Goal: Find specific page/section: Find specific page/section

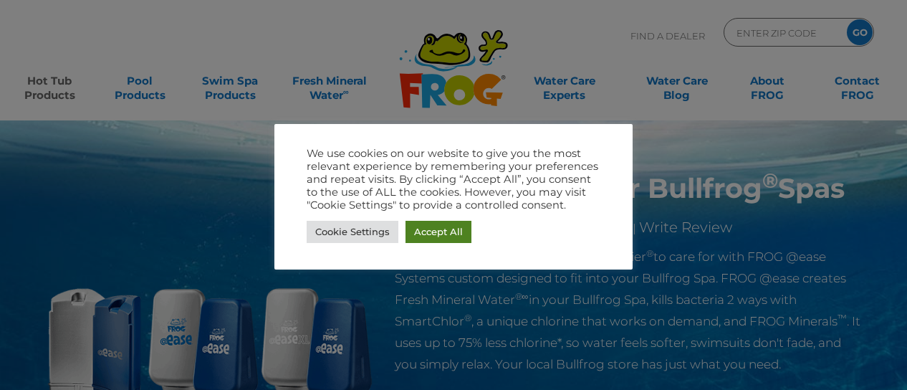
click at [406, 234] on link "Accept All" at bounding box center [439, 232] width 66 height 22
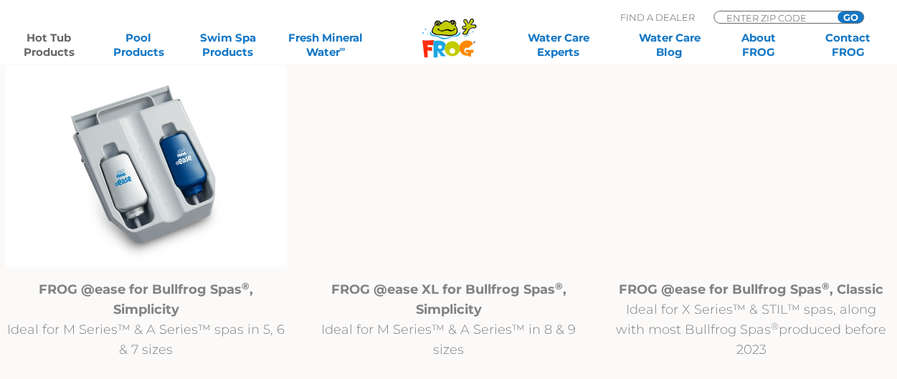
scroll to position [1506, 0]
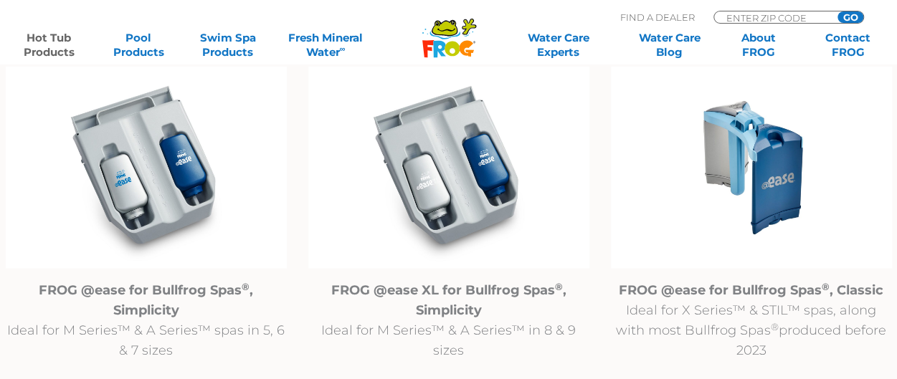
click at [745, 181] on img at bounding box center [751, 168] width 281 height 203
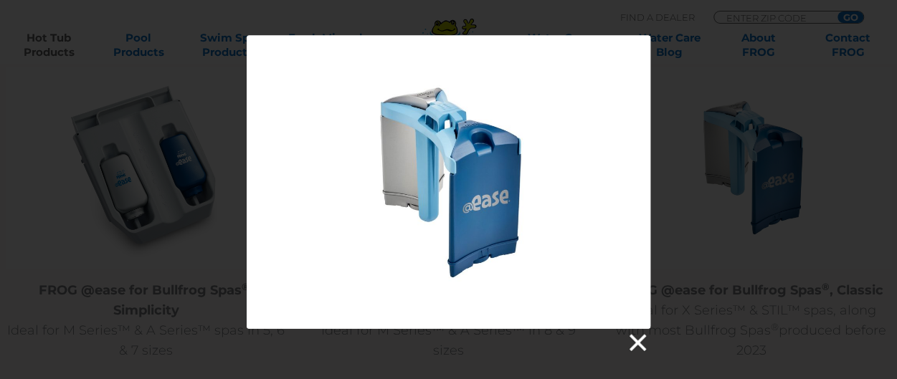
click at [631, 343] on link at bounding box center [637, 344] width 22 height 22
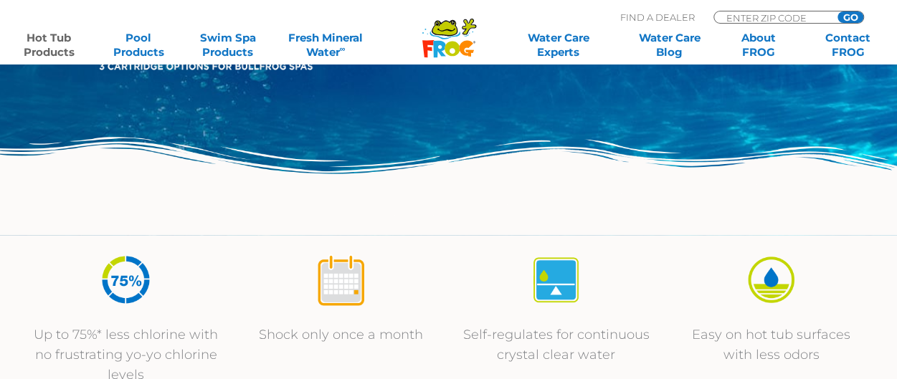
scroll to position [354, 0]
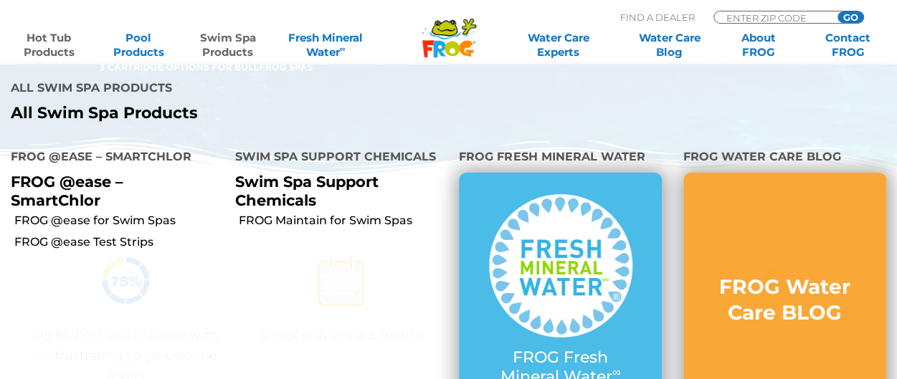
click at [226, 39] on link "Swim Spa Products" at bounding box center [228, 45] width 70 height 29
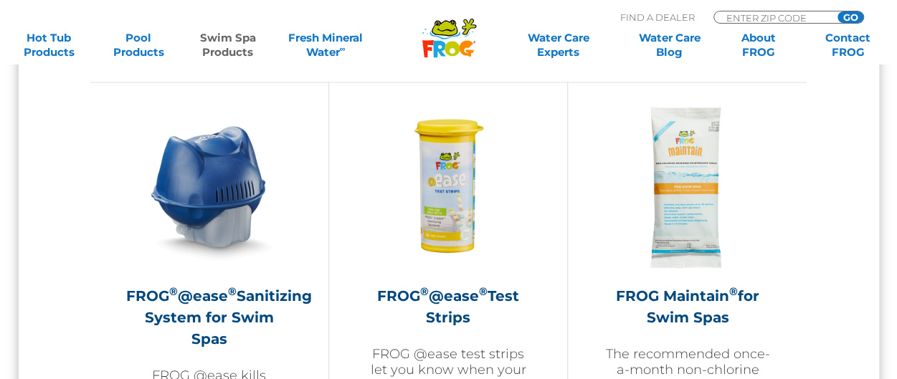
scroll to position [1281, 0]
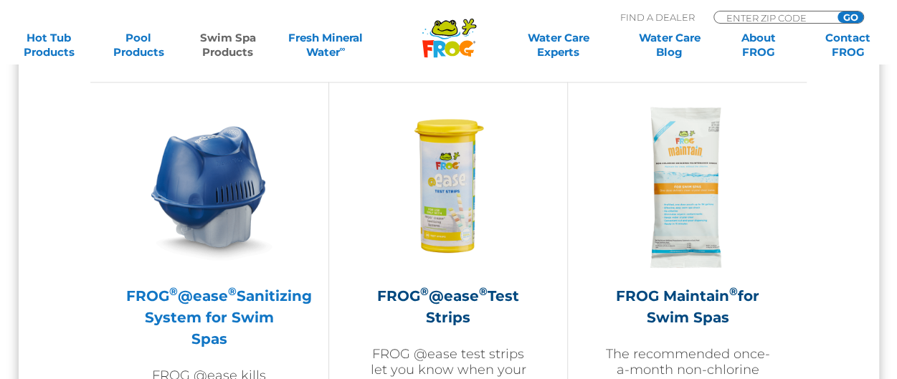
click at [219, 290] on h2 "FROG ® @ease ® Sanitizing System for Swim Spas" at bounding box center [209, 317] width 166 height 65
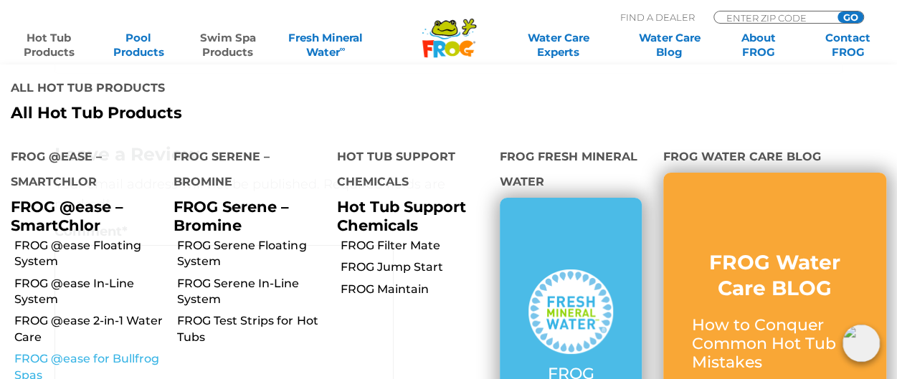
scroll to position [2819, 0]
click at [85, 362] on link "FROG @ease for Bullfrog Spas" at bounding box center [88, 367] width 148 height 32
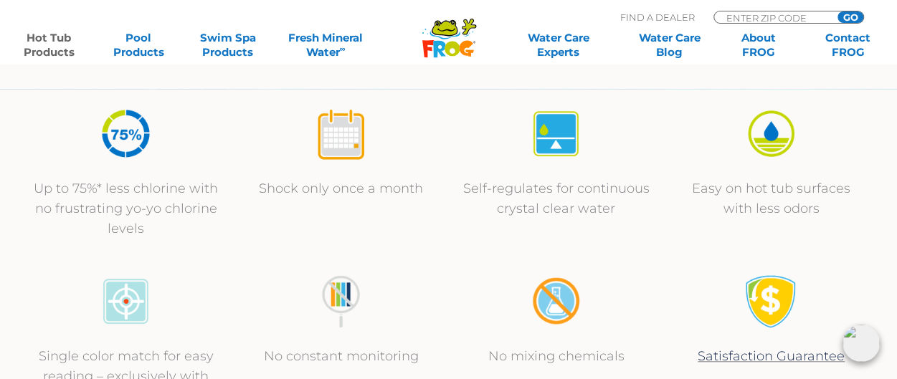
scroll to position [502, 0]
click at [739, 11] on input "Zip Code Form" at bounding box center [773, 17] width 97 height 12
type input "05468"
click at [846, 15] on input "GO" at bounding box center [850, 16] width 26 height 11
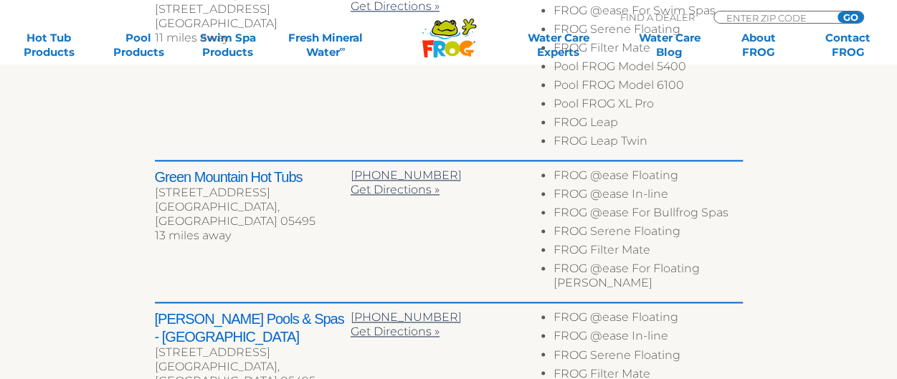
scroll to position [1003, 0]
drag, startPoint x: 555, startPoint y: 211, endPoint x: 727, endPoint y: 218, distance: 172.9
click at [727, 218] on li "FROG @ease For Bullfrog Spas" at bounding box center [647, 215] width 188 height 19
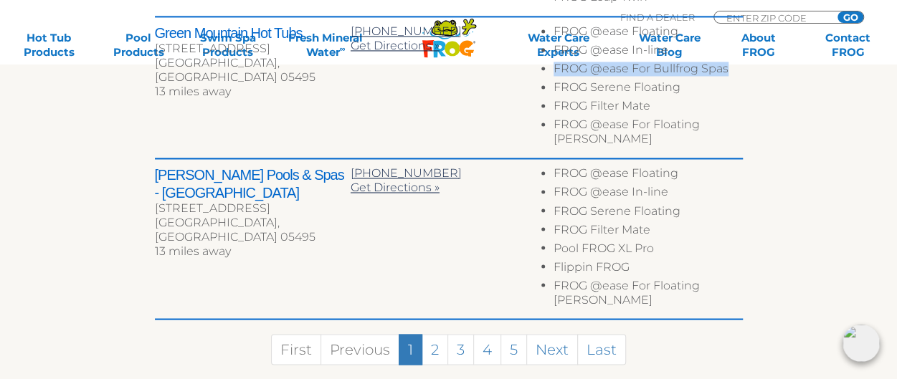
scroll to position [1147, 0]
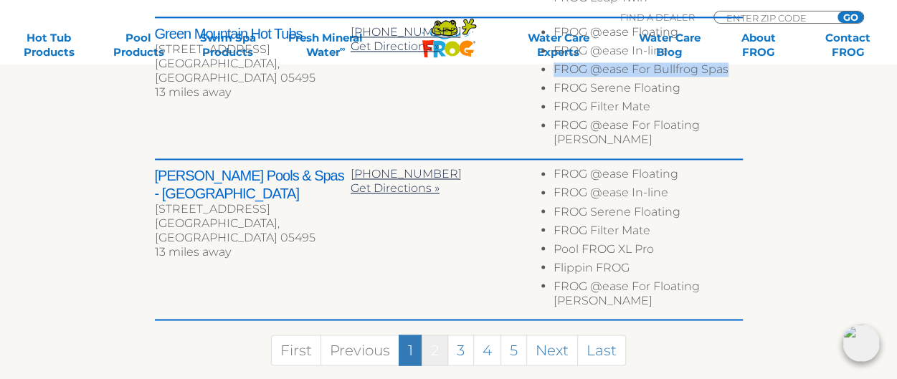
click at [434, 335] on link "2" at bounding box center [434, 350] width 27 height 31
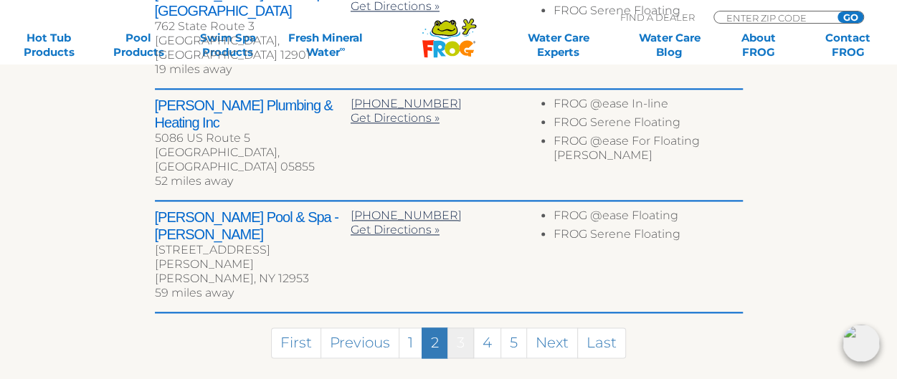
click at [459, 328] on link "3" at bounding box center [460, 343] width 27 height 31
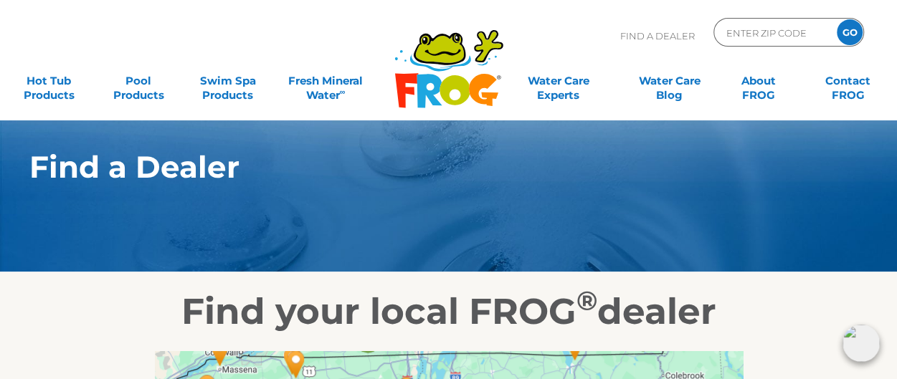
scroll to position [0, 0]
